Goal: Find specific page/section: Find specific page/section

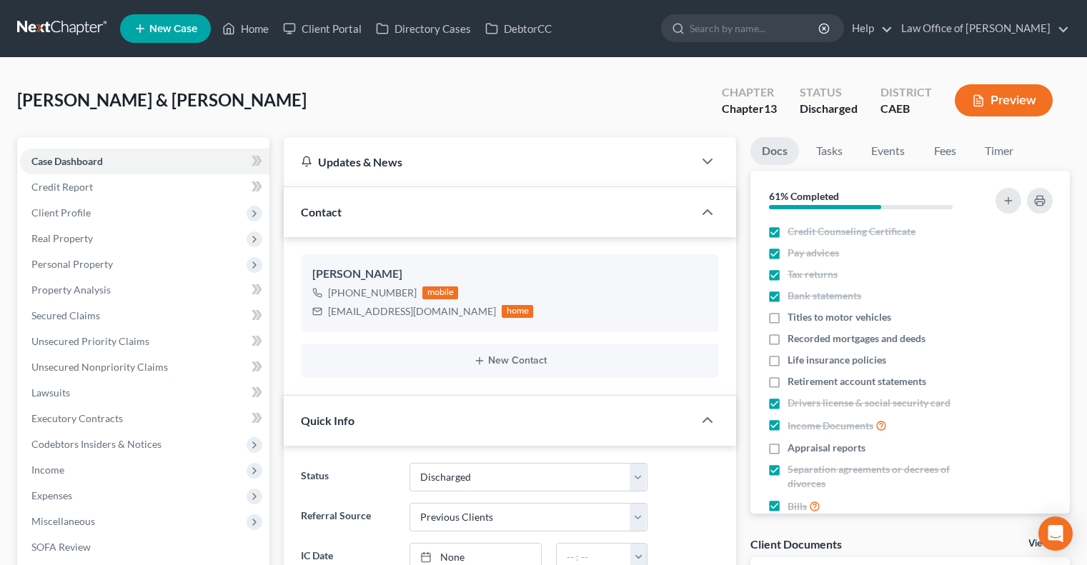
select select "0"
select select "1"
select select "0"
click at [237, 26] on link "Home" at bounding box center [245, 29] width 61 height 26
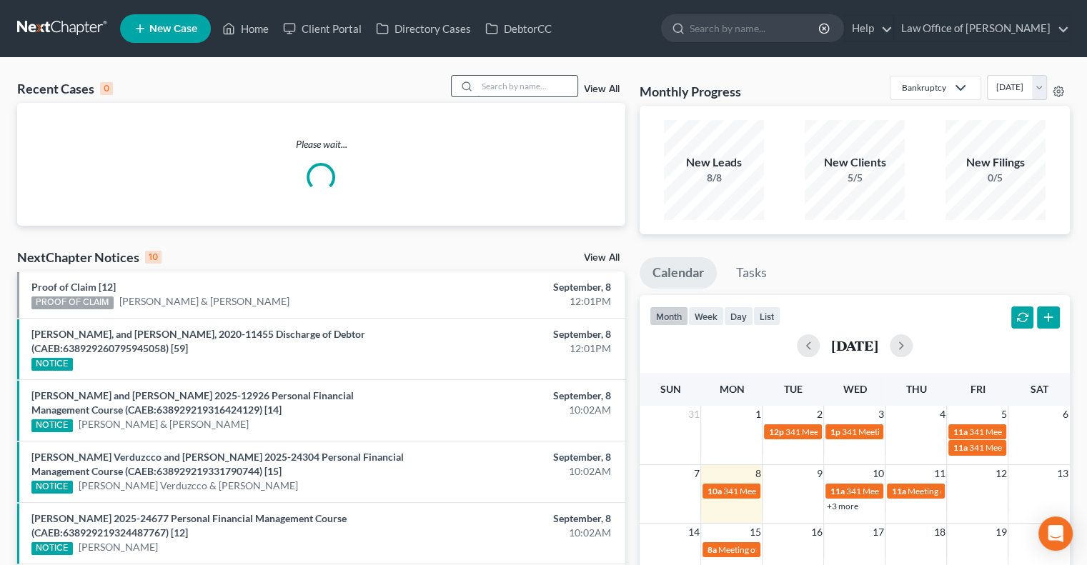
click at [551, 88] on input "search" at bounding box center [527, 86] width 100 height 21
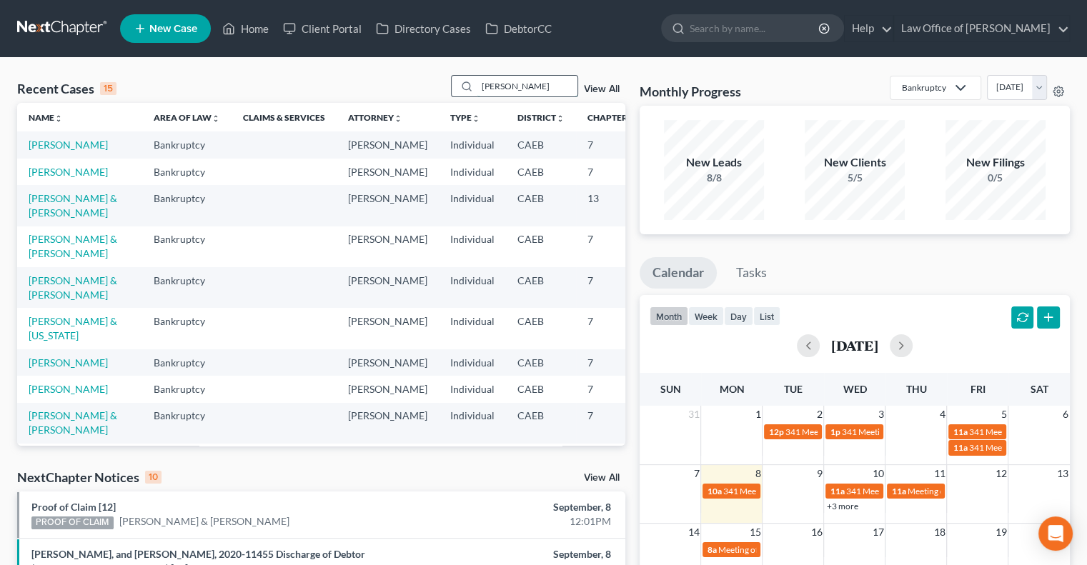
type input "[PERSON_NAME]"
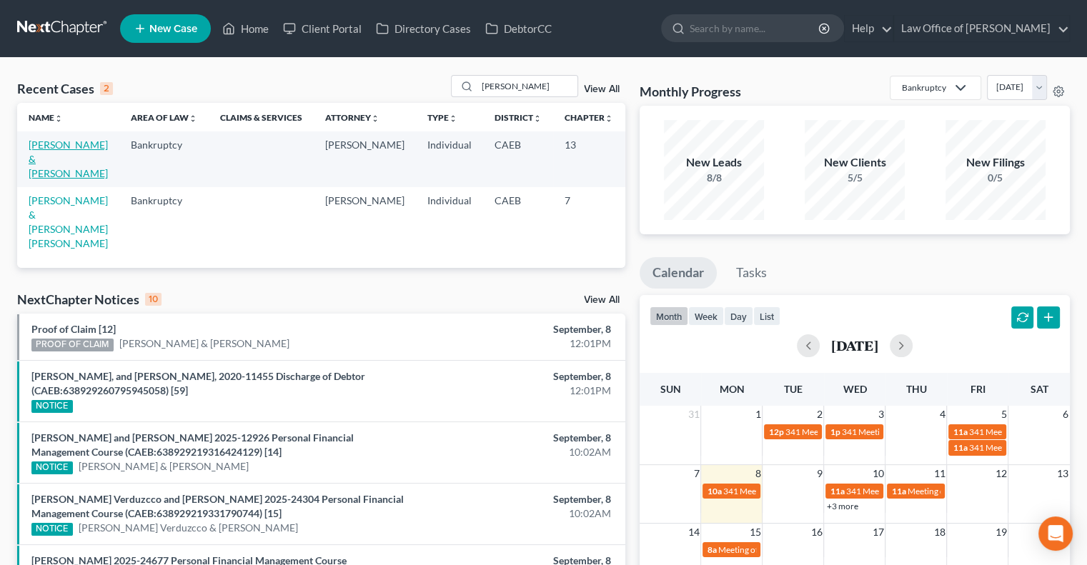
click at [34, 174] on link "[PERSON_NAME] & [PERSON_NAME]" at bounding box center [68, 159] width 79 height 41
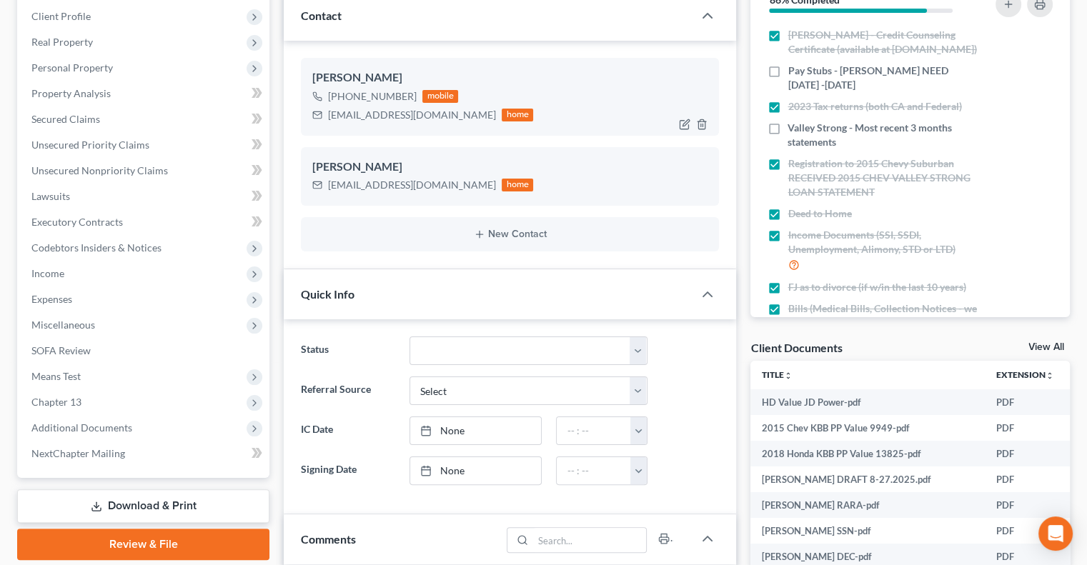
scroll to position [197, 0]
click at [1037, 346] on link "View All" at bounding box center [1046, 347] width 36 height 10
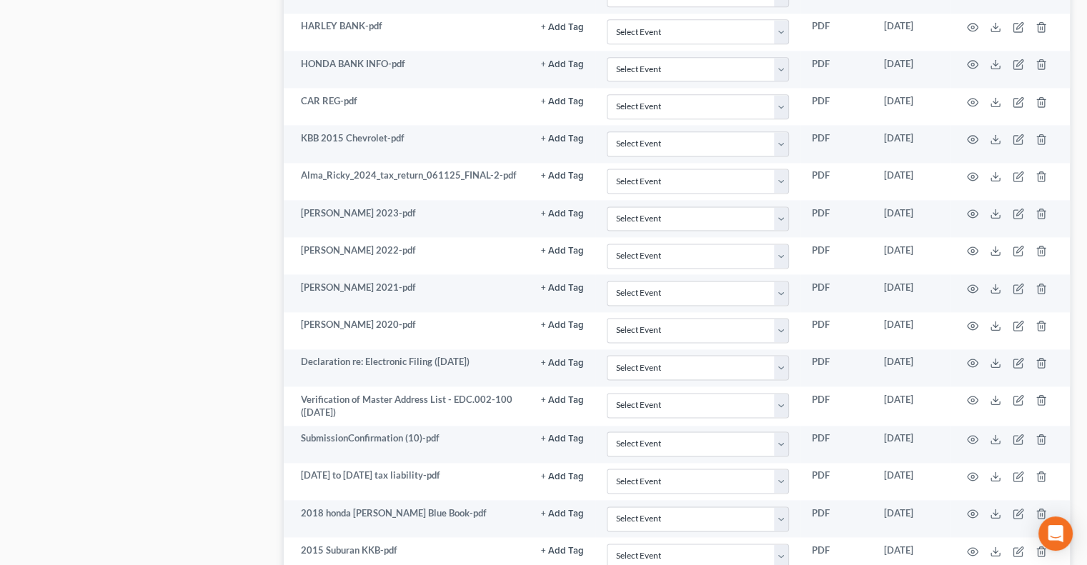
scroll to position [1900, 0]
